Goal: Transaction & Acquisition: Purchase product/service

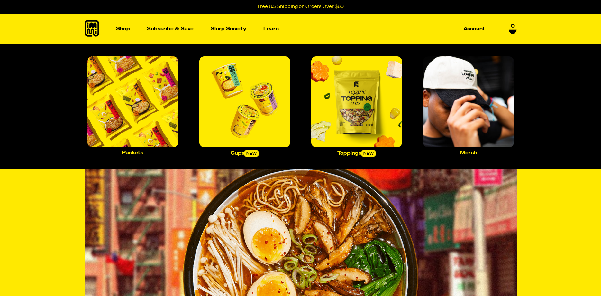
click at [139, 103] on img "Main navigation" at bounding box center [133, 101] width 91 height 91
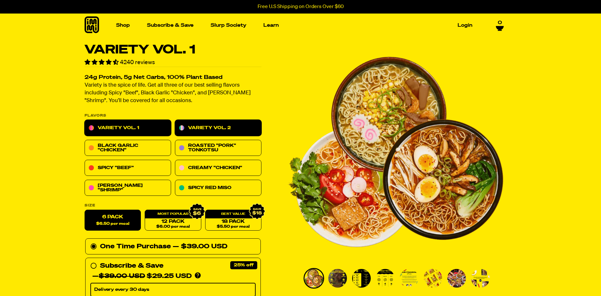
click at [234, 128] on link "Variety Vol. 2" at bounding box center [218, 128] width 87 height 16
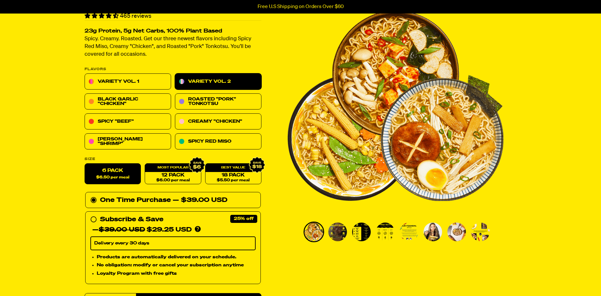
scroll to position [66, 0]
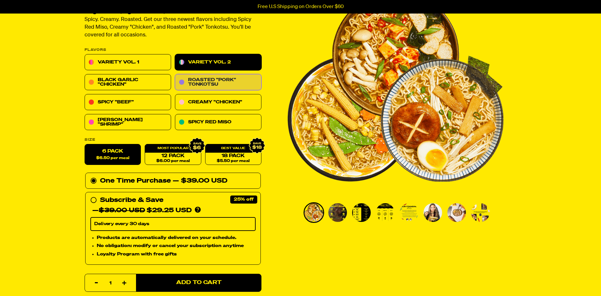
click at [220, 82] on link "Roasted "Pork" Tonkotsu" at bounding box center [218, 82] width 87 height 16
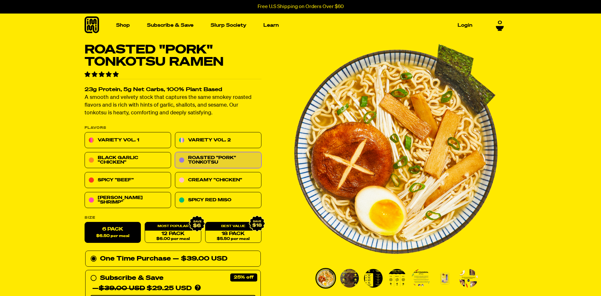
scroll to position [113, 0]
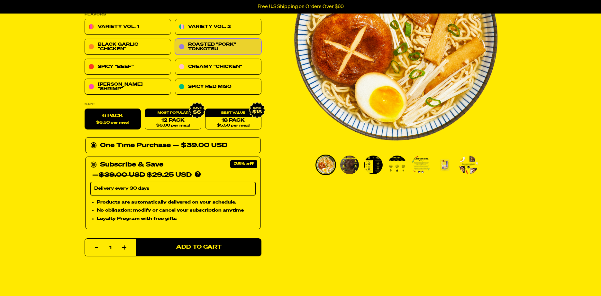
click at [93, 165] on circle at bounding box center [94, 165] width 4 height 4
click at [93, 160] on input "Subscribe & Save 25% — $39.00 USD $29.25 USD You'll receive your selected flavo…" at bounding box center [92, 160] width 4 height 0
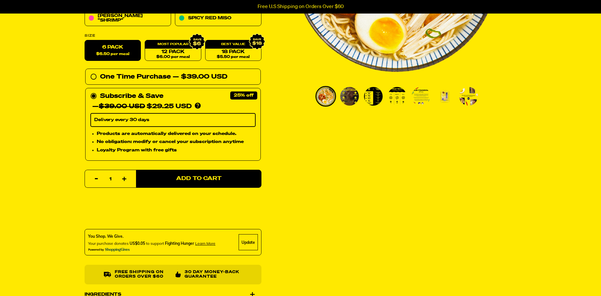
scroll to position [113, 0]
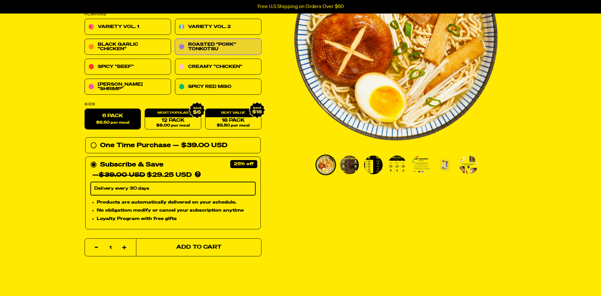
click at [203, 249] on span "Add to Cart" at bounding box center [198, 247] width 45 height 5
select select "Every 30 Days"
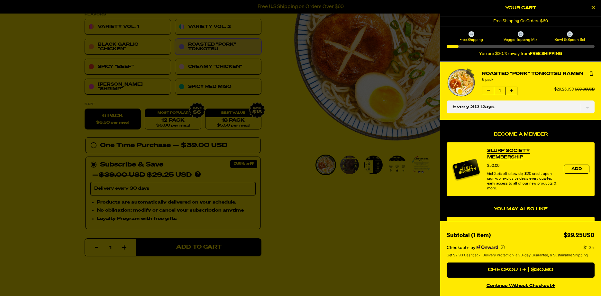
click at [8, 120] on div at bounding box center [300, 148] width 601 height 296
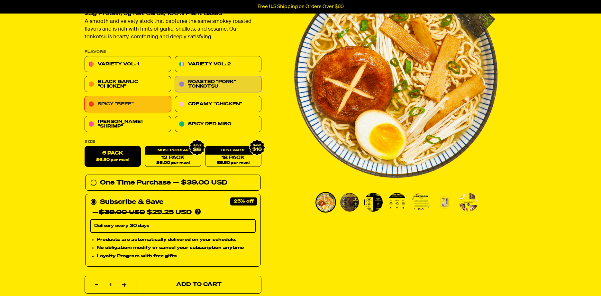
scroll to position [48, 0]
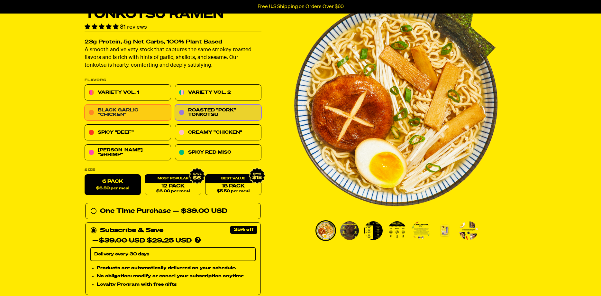
click at [114, 109] on link "Black Garlic "Chicken"" at bounding box center [128, 113] width 87 height 16
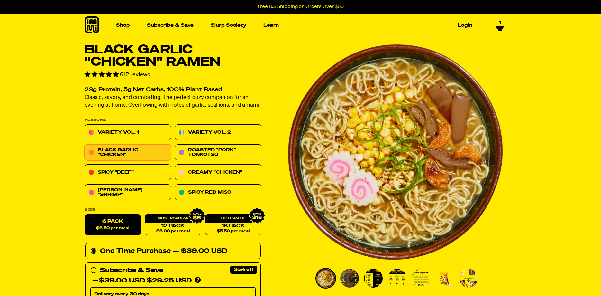
select select "Every 30 Days"
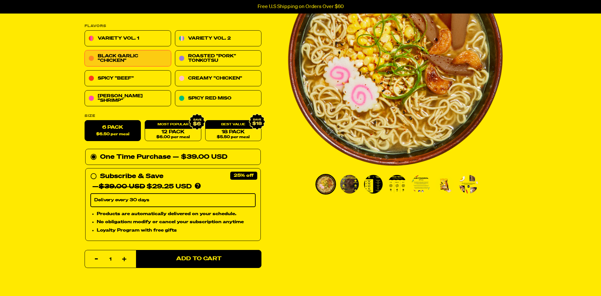
scroll to position [98, 0]
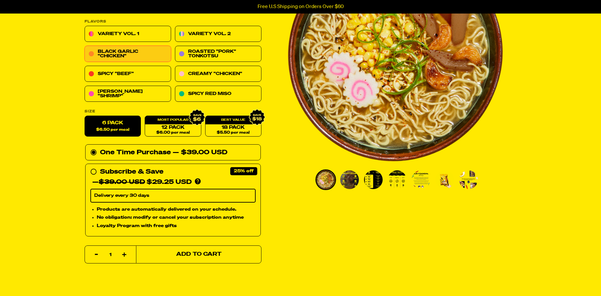
click at [181, 255] on span "Add to Cart" at bounding box center [198, 254] width 45 height 5
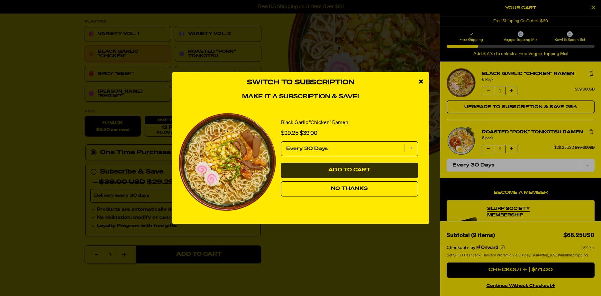
click at [391, 169] on button "Add to Cart" at bounding box center [349, 169] width 137 height 15
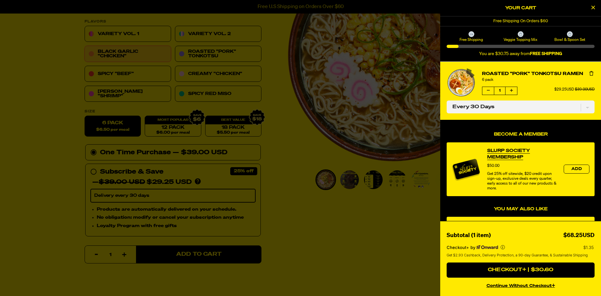
select select "Every 30 Days"
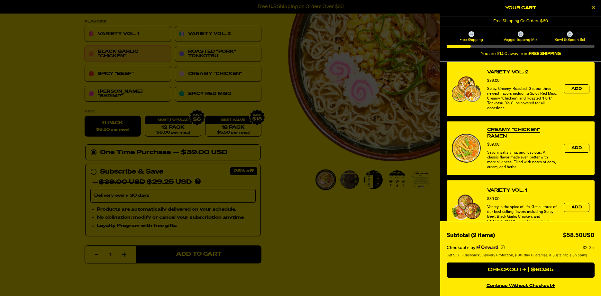
scroll to position [278, 0]
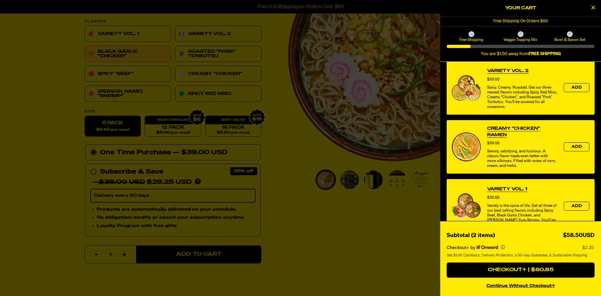
click at [293, 230] on div at bounding box center [300, 148] width 601 height 296
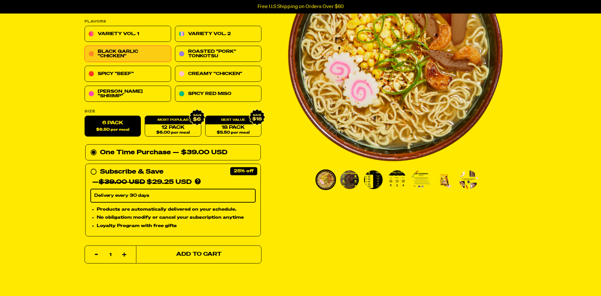
scroll to position [0, 0]
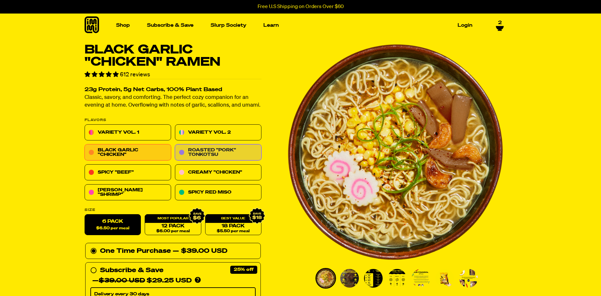
click at [197, 151] on link "Roasted "Pork" Tonkotsu" at bounding box center [218, 152] width 87 height 16
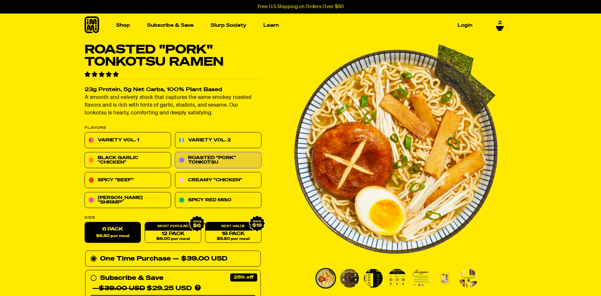
select select "Every 30 Days"
click at [501, 23] on span "2" at bounding box center [500, 23] width 4 height 6
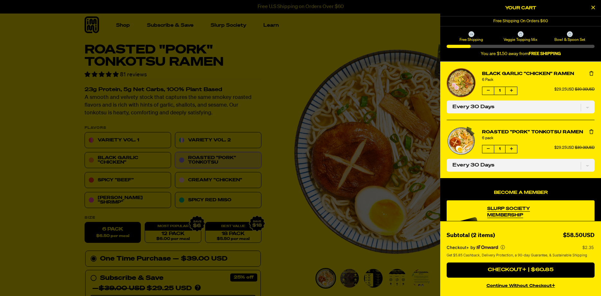
click at [525, 156] on li "Roasted "Pork" Tonkotsu Ramen 6 pack Quantity of Roasted "Pork" Tonkotsu Ramen …" at bounding box center [521, 149] width 148 height 58
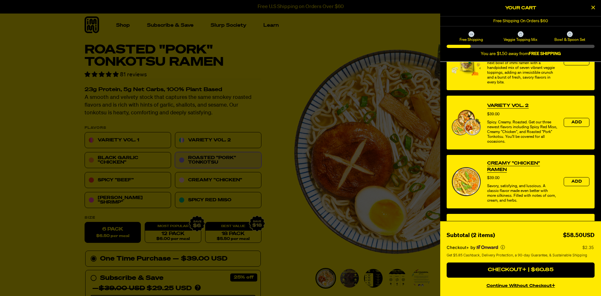
scroll to position [309, 0]
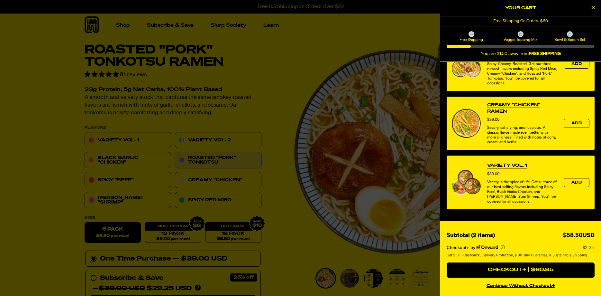
click at [125, 27] on div at bounding box center [300, 148] width 601 height 296
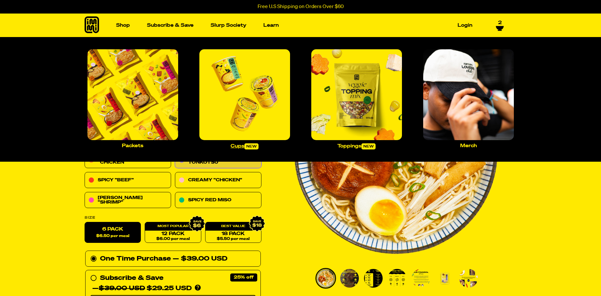
click at [235, 94] on img "Main navigation" at bounding box center [244, 94] width 91 height 91
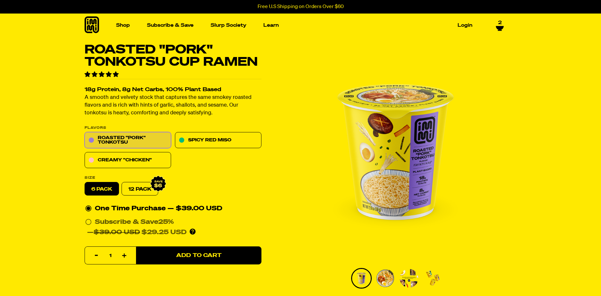
select select "Every 30 Days"
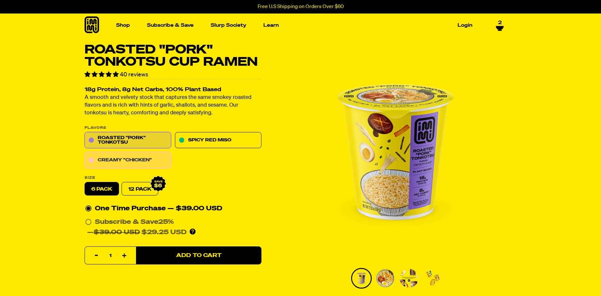
click at [123, 159] on link "Creamy "Chicken"" at bounding box center [128, 160] width 87 height 16
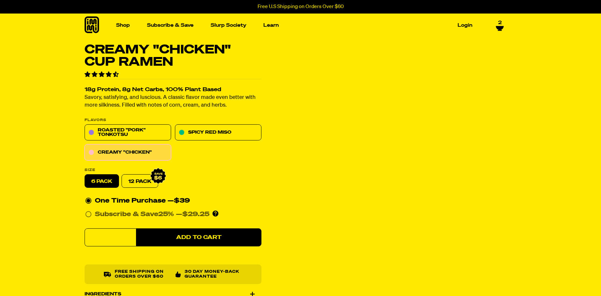
click at [87, 215] on icon at bounding box center [88, 214] width 6 height 6
click at [87, 209] on input "Subscribe & Save 25% — $29.25 You'll receive your selected flavor and pack size…" at bounding box center [87, 209] width 4 height 0
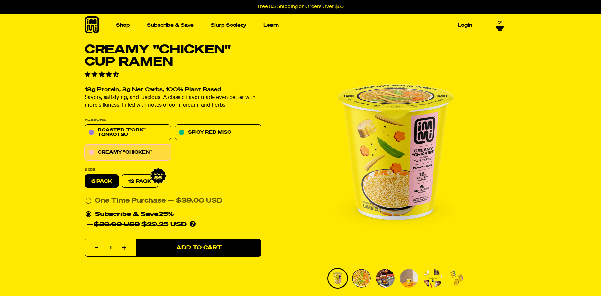
scroll to position [44, 0]
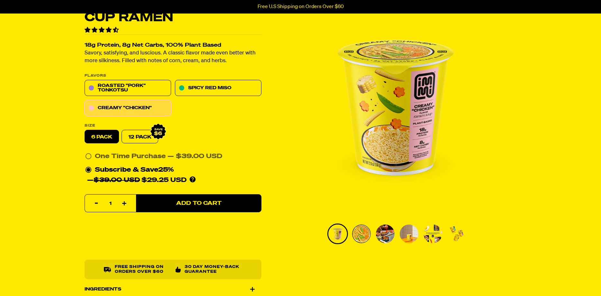
select select "Every 30 Days"
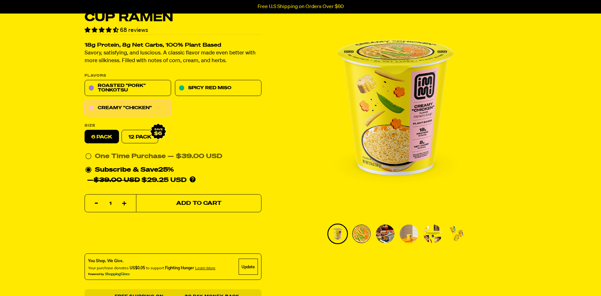
click at [221, 203] on span "Add to Cart" at bounding box center [198, 202] width 45 height 5
select select "Every 30 Days"
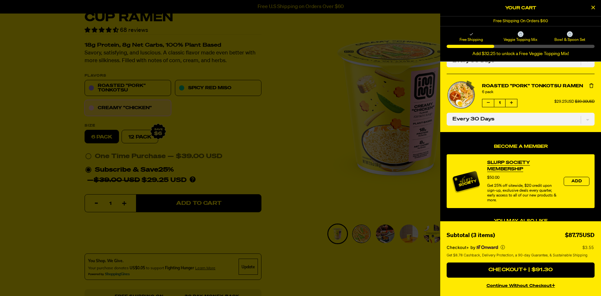
scroll to position [278, 0]
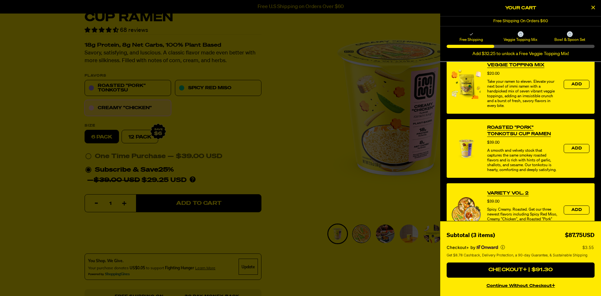
click at [508, 284] on button "continue without Checkout+" at bounding box center [521, 284] width 148 height 9
